Goal: Task Accomplishment & Management: Use online tool/utility

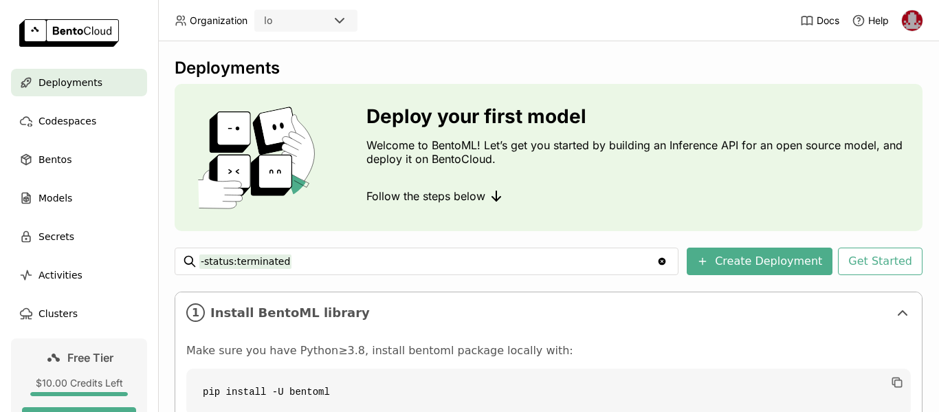
click at [916, 15] on img at bounding box center [912, 20] width 21 height 21
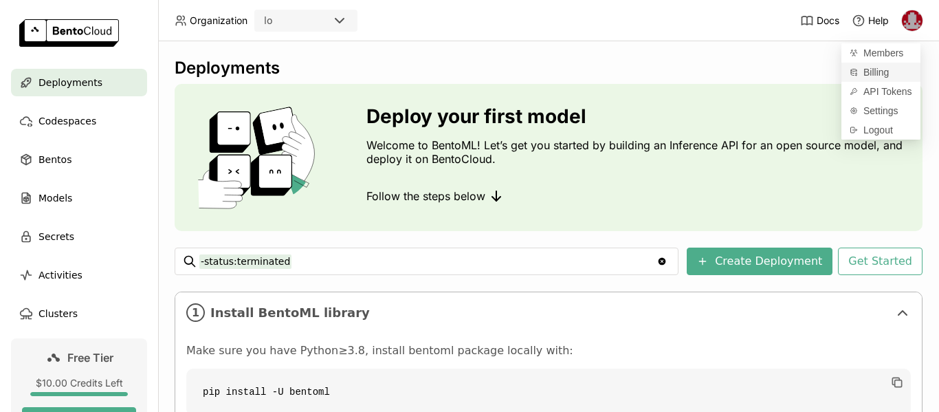
click at [877, 72] on span "Billing" at bounding box center [876, 72] width 25 height 12
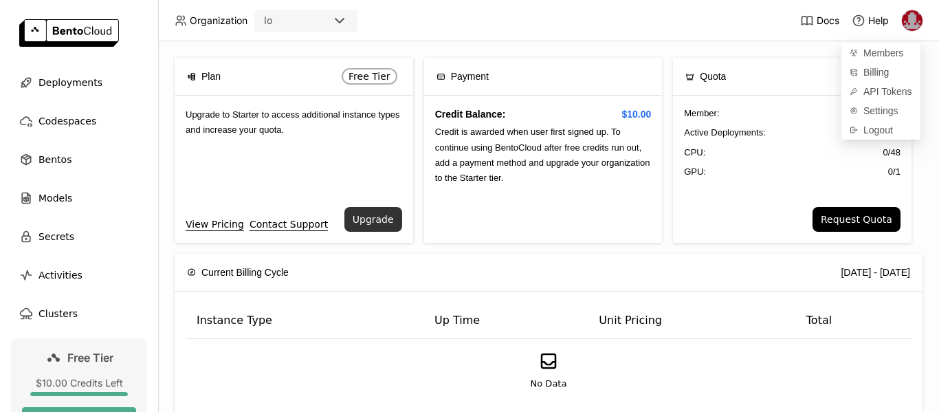
click at [377, 216] on button "Upgrade" at bounding box center [373, 219] width 58 height 25
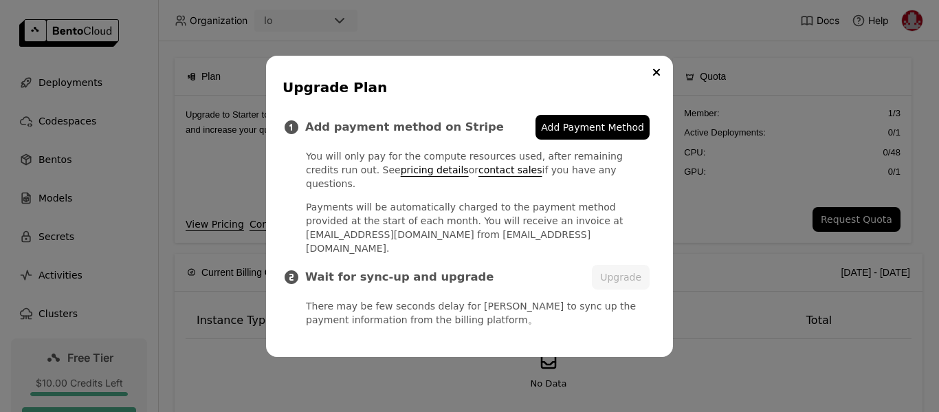
click at [613, 134] on span "Add Payment Method" at bounding box center [592, 127] width 103 height 14
click at [661, 80] on button "Close" at bounding box center [656, 72] width 17 height 17
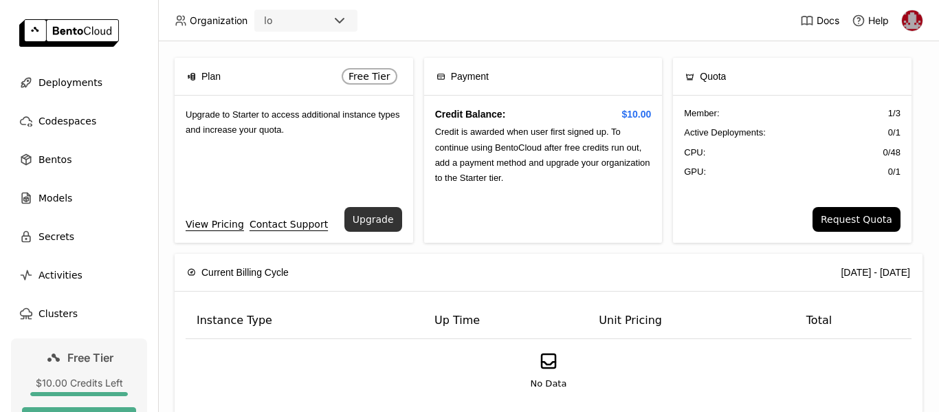
click at [368, 221] on button "Upgrade" at bounding box center [373, 219] width 58 height 25
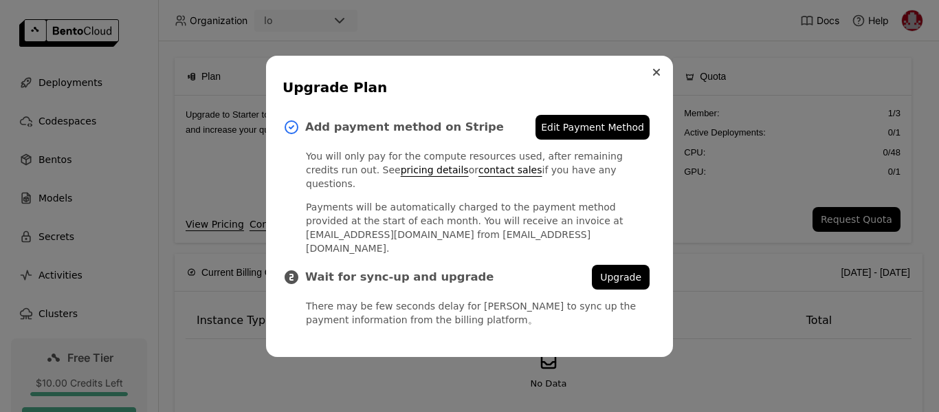
click at [658, 75] on icon "Close" at bounding box center [657, 72] width 6 height 6
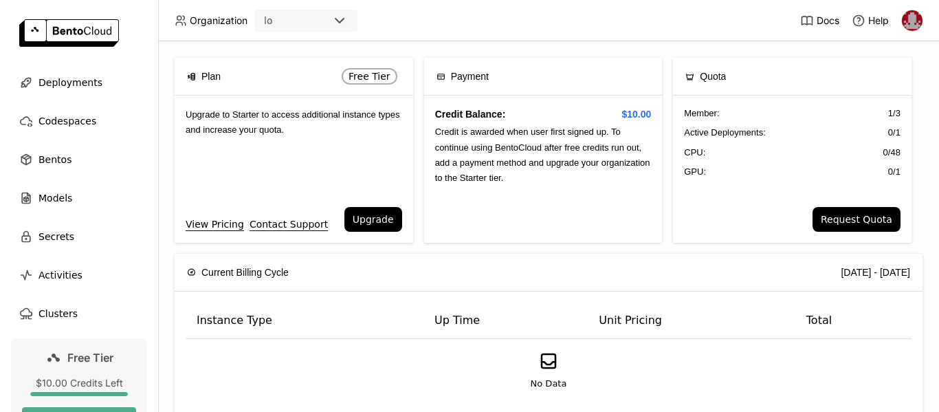
click at [912, 18] on img at bounding box center [912, 20] width 21 height 21
click at [882, 89] on span "API Tokens" at bounding box center [888, 91] width 49 height 12
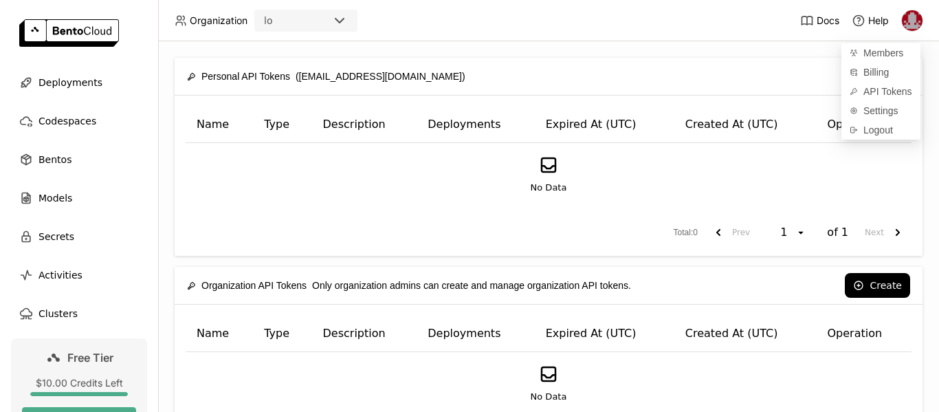
click at [747, 60] on div "Personal API Tokens ([EMAIL_ADDRESS][DOMAIN_NAME]) Create" at bounding box center [548, 76] width 723 height 37
click at [862, 77] on button "Create" at bounding box center [877, 76] width 65 height 25
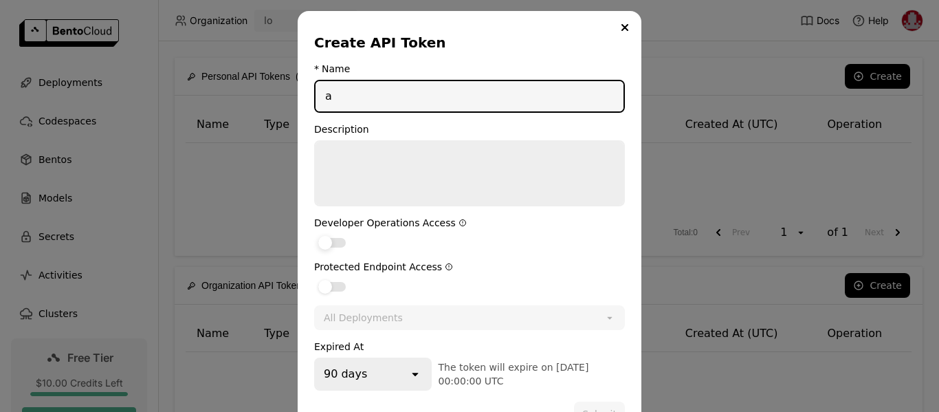
type input "a"
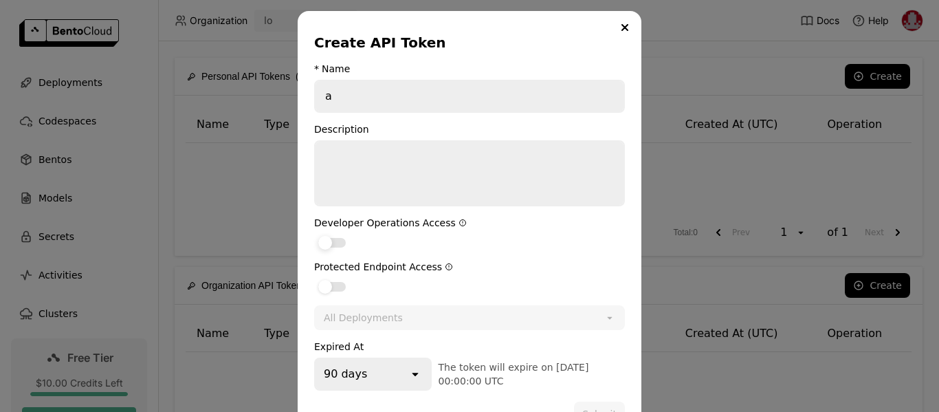
click at [334, 239] on div "dialog" at bounding box center [332, 243] width 28 height 10
click at [314, 234] on input "dialog" at bounding box center [314, 234] width 0 height 0
click at [331, 281] on label "dialog" at bounding box center [469, 286] width 311 height 17
click at [314, 278] on input "dialog" at bounding box center [314, 278] width 0 height 0
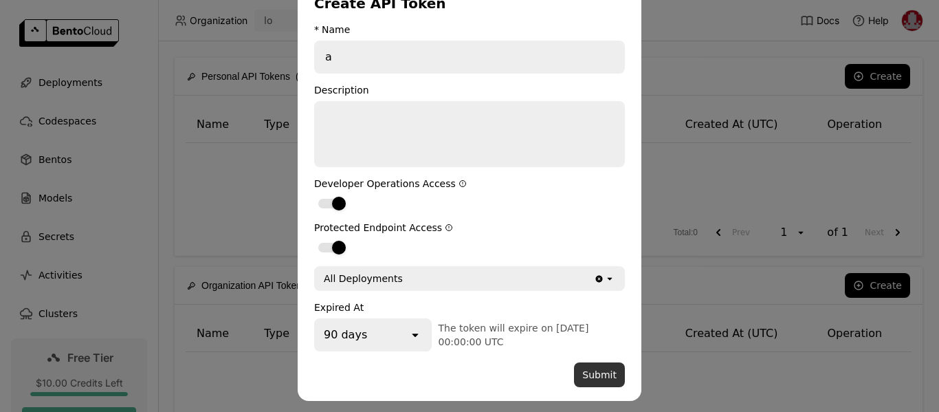
click at [597, 374] on button "Submit" at bounding box center [599, 374] width 51 height 25
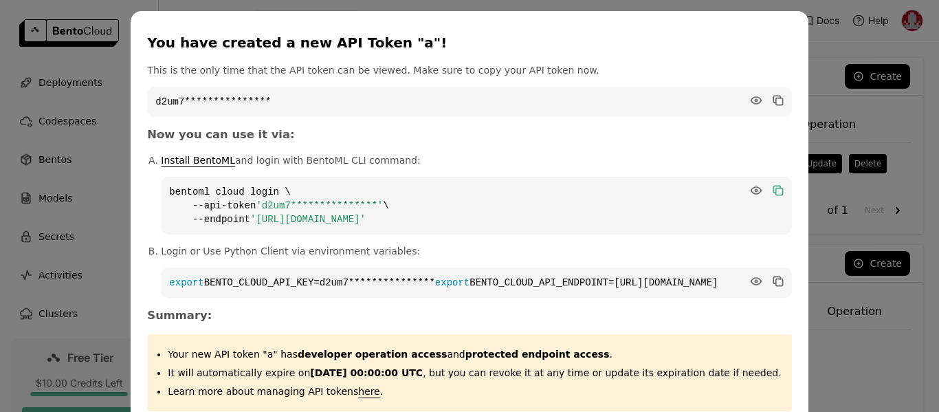
click at [773, 191] on icon "dialog" at bounding box center [776, 189] width 7 height 7
click at [774, 191] on icon "dialog" at bounding box center [778, 191] width 9 height 6
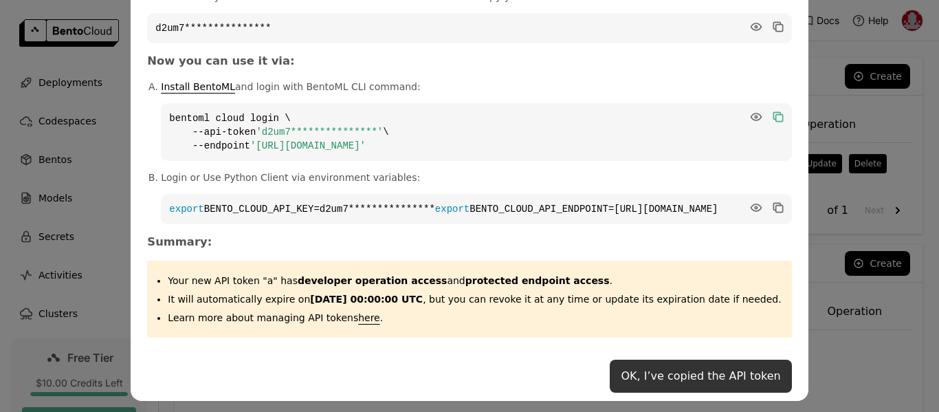
click at [706, 369] on button "OK, I’ve copied the API token" at bounding box center [701, 376] width 182 height 33
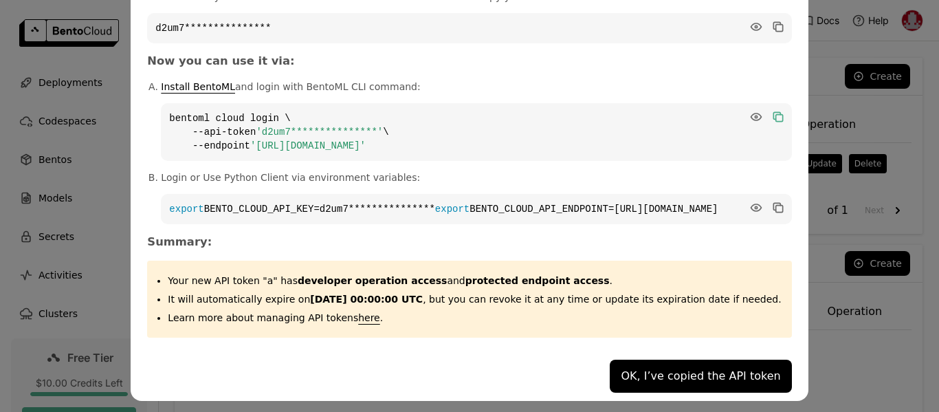
scroll to position [0, 0]
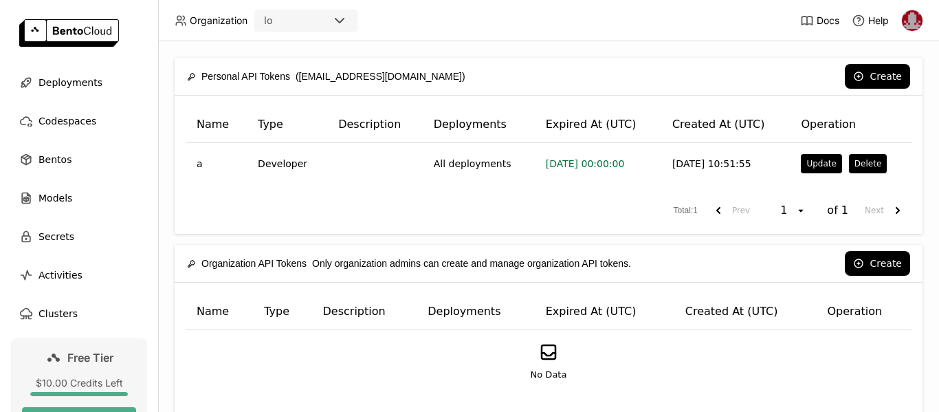
click at [341, 25] on icon at bounding box center [339, 20] width 17 height 17
click at [518, 24] on header "Organization lo Docs Help" at bounding box center [469, 20] width 939 height 41
click at [62, 84] on span "Deployments" at bounding box center [71, 82] width 64 height 17
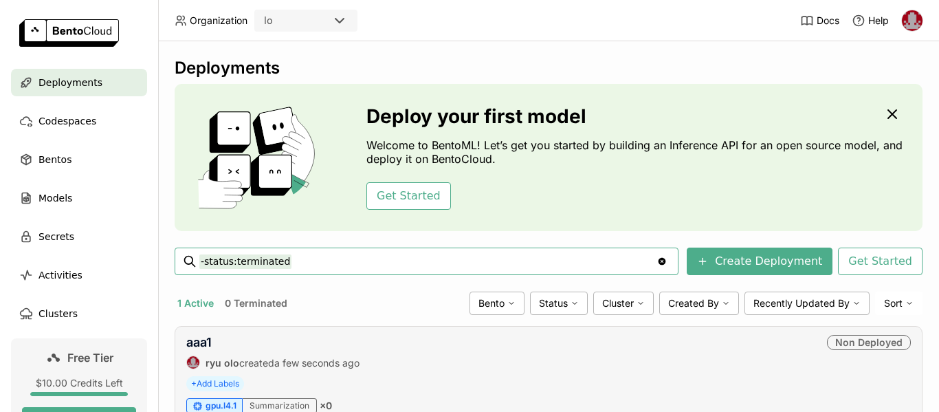
scroll to position [65, 0]
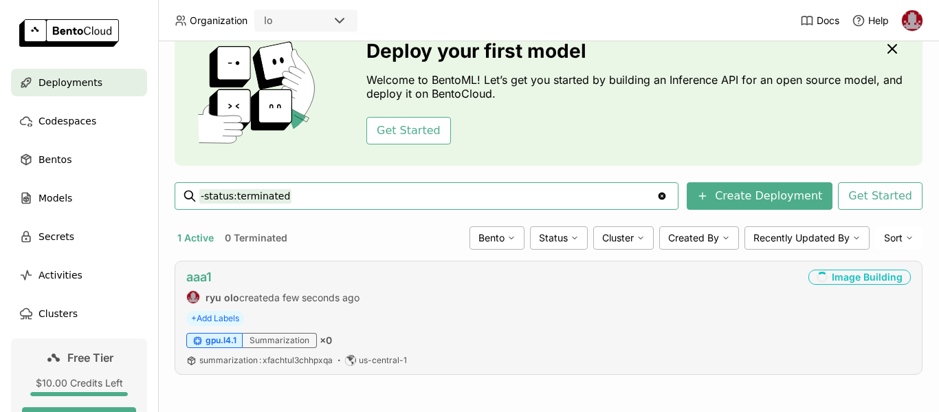
click at [206, 276] on link "aaa1" at bounding box center [198, 277] width 25 height 14
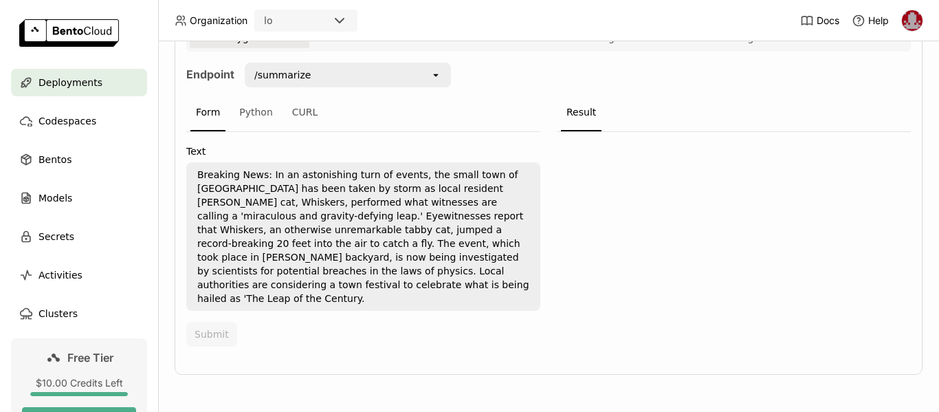
scroll to position [51, 0]
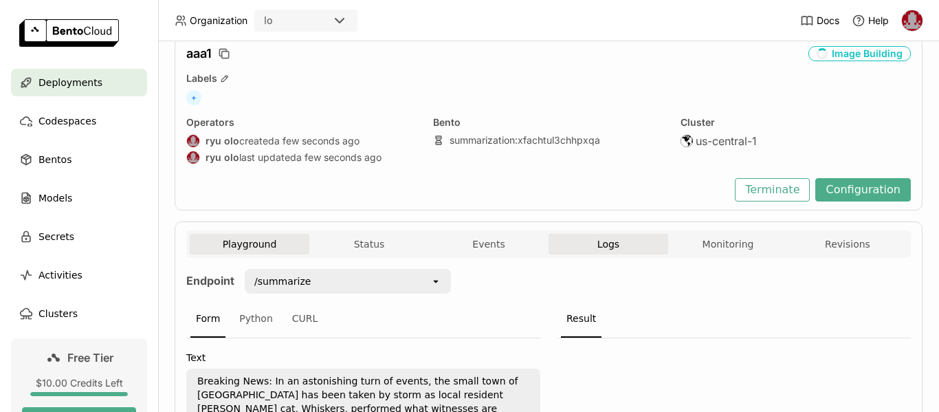
click at [608, 250] on span "Logs" at bounding box center [608, 244] width 22 height 12
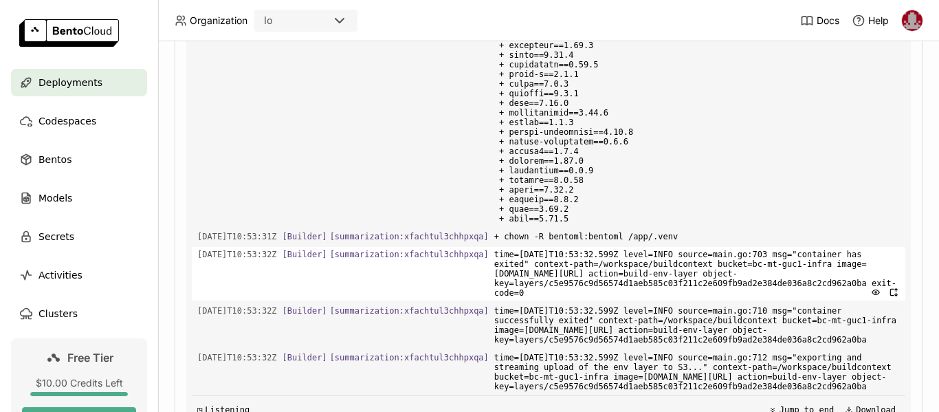
scroll to position [446, 0]
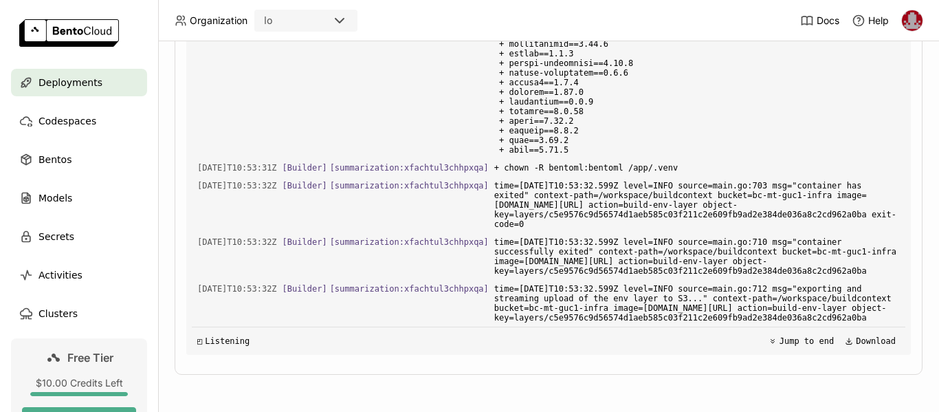
click at [77, 77] on span "Deployments" at bounding box center [71, 82] width 64 height 17
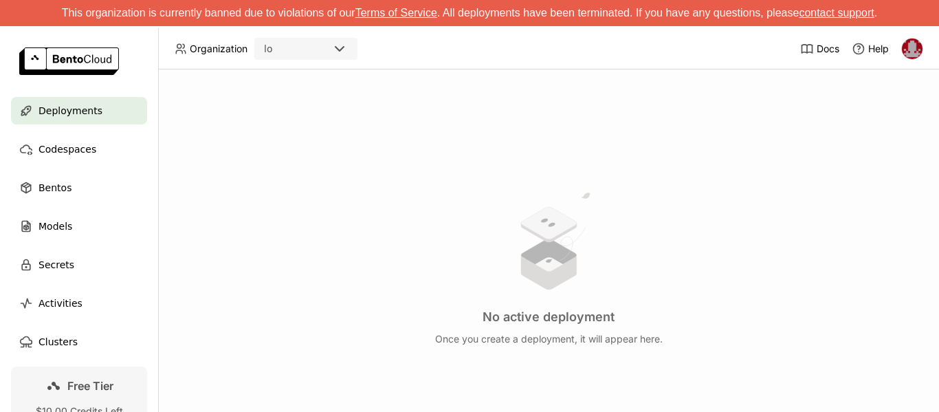
scroll to position [138, 0]
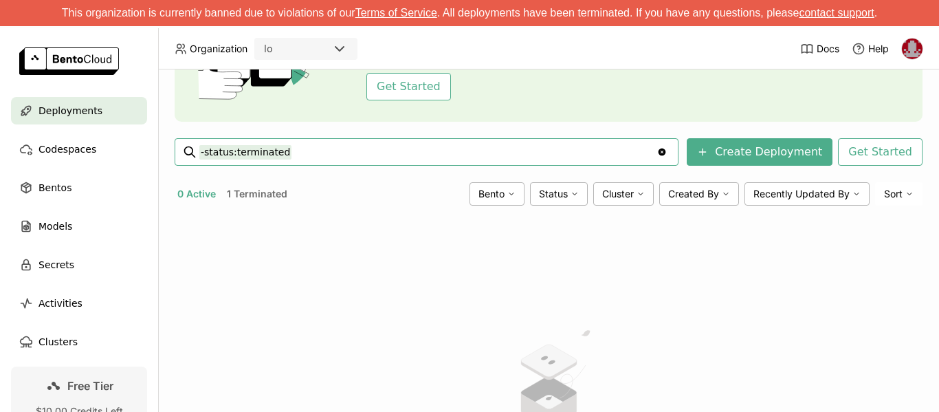
click at [663, 151] on icon "Clear value" at bounding box center [662, 151] width 11 height 11
click at [59, 192] on span "Bentos" at bounding box center [55, 187] width 33 height 17
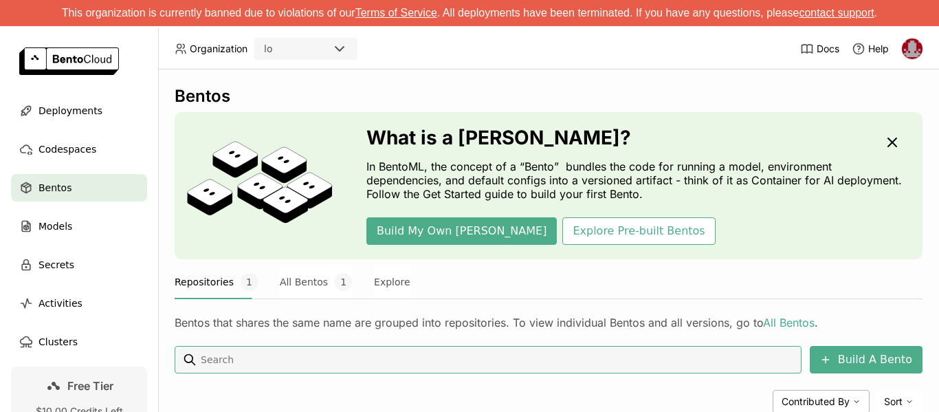
scroll to position [188, 0]
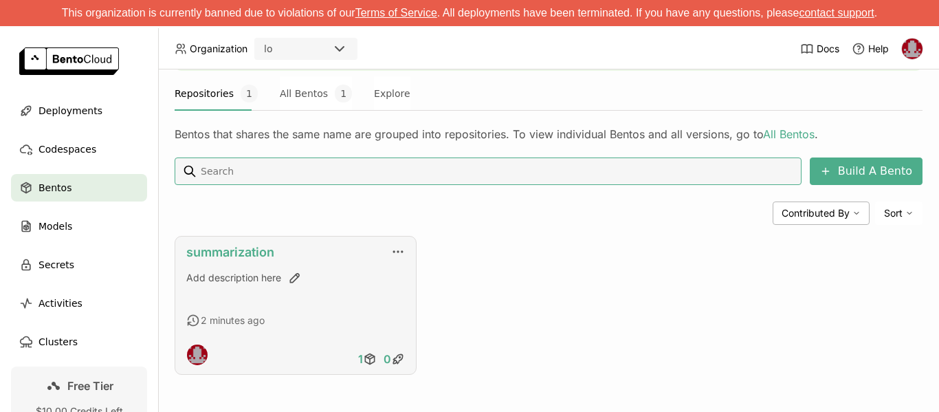
click at [252, 248] on link "summarization" at bounding box center [230, 252] width 88 height 14
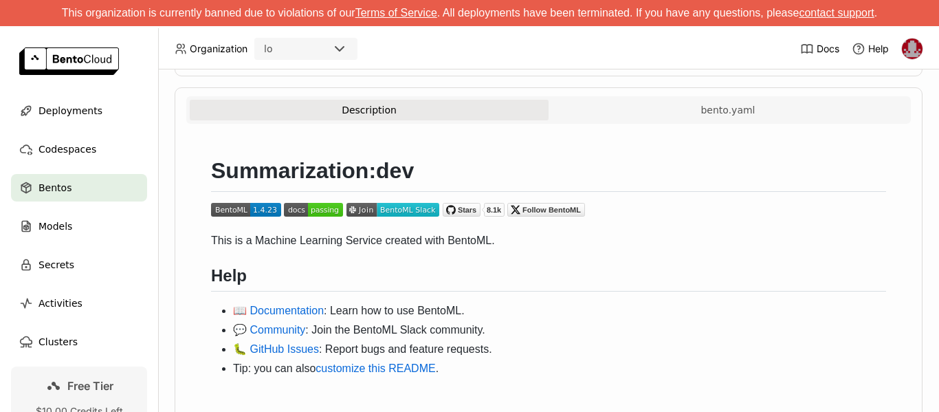
scroll to position [138, 0]
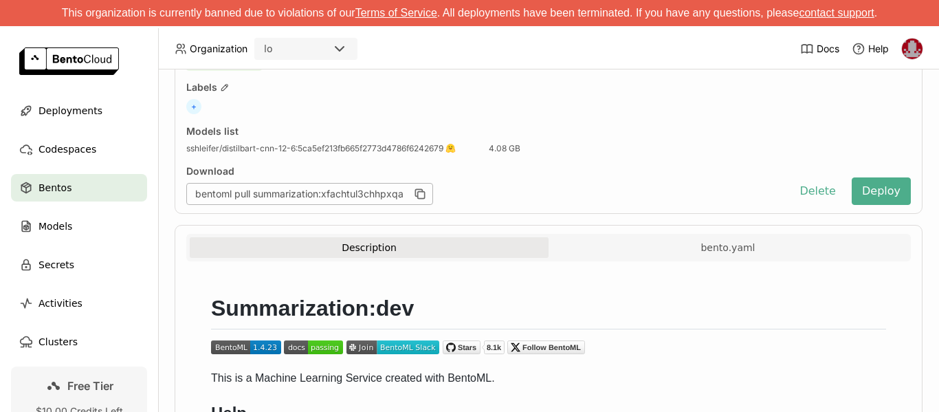
click at [872, 131] on div "Models list sshleifer/distilbart-cnn-12-6 : 5ca5ef213fb665f2773d4786f6242679 4.…" at bounding box center [548, 139] width 725 height 29
click at [870, 121] on div "summarization : xfachtul3chhpxqa Latest 0 Active Deployments ryu olo pushed 2 m…" at bounding box center [549, 96] width 748 height 235
click at [875, 187] on button "Deploy" at bounding box center [881, 191] width 59 height 28
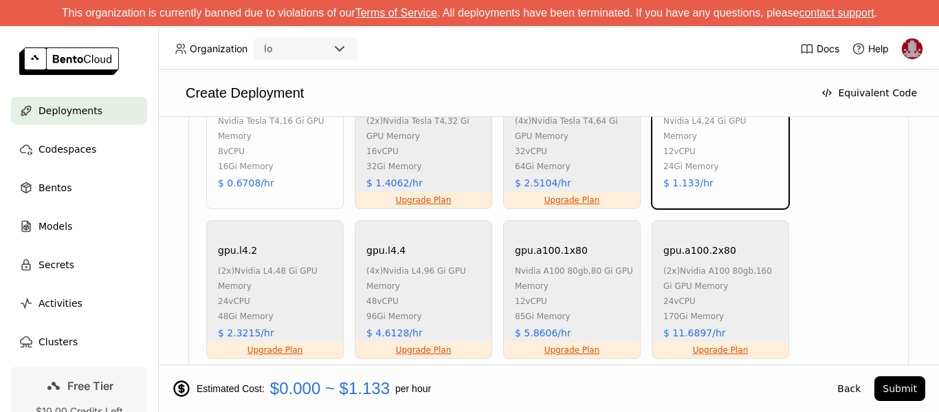
scroll to position [825, 0]
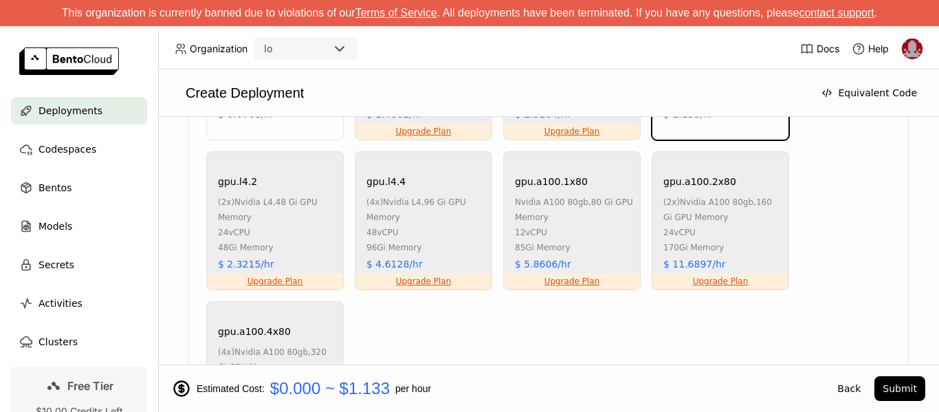
click at [724, 214] on div "(2x) nvidia a100 80gb , 160 Gi GPU Memory" at bounding box center [722, 210] width 118 height 30
click at [903, 382] on button "Submit" at bounding box center [900, 388] width 51 height 25
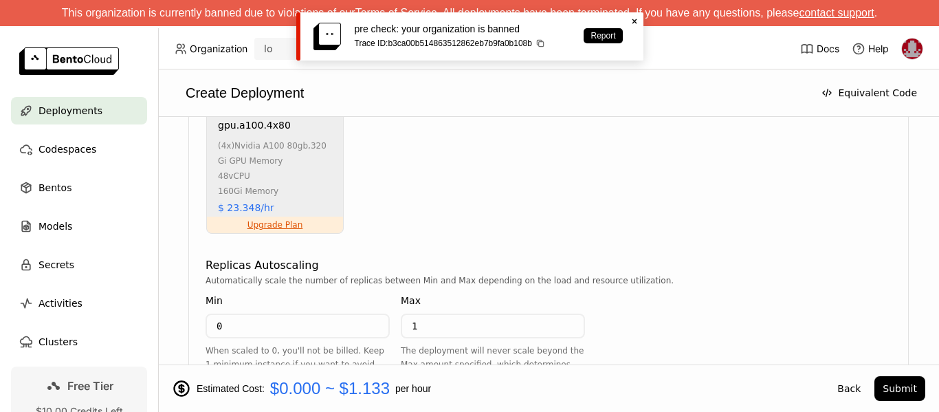
scroll to position [1181, 0]
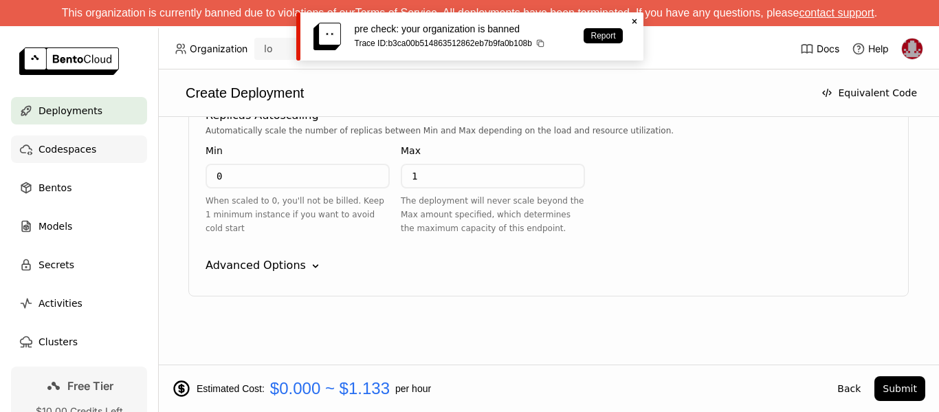
click at [54, 150] on span "Codespaces" at bounding box center [68, 149] width 58 height 17
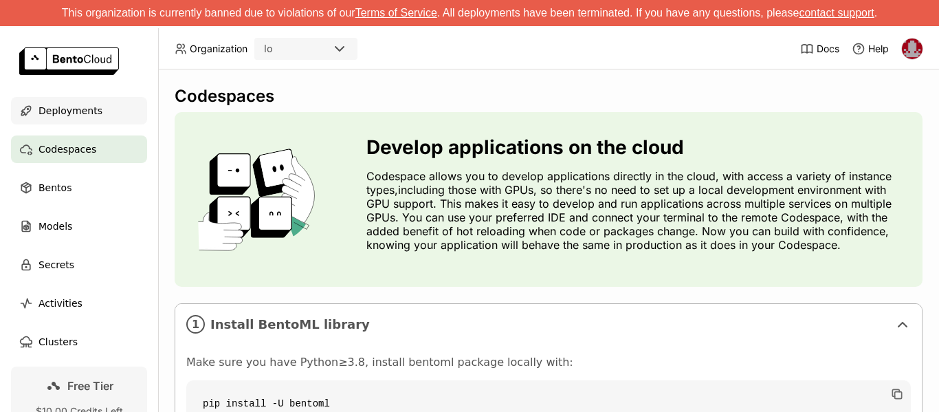
click at [63, 107] on span "Deployments" at bounding box center [71, 110] width 64 height 17
